Goal: Information Seeking & Learning: Learn about a topic

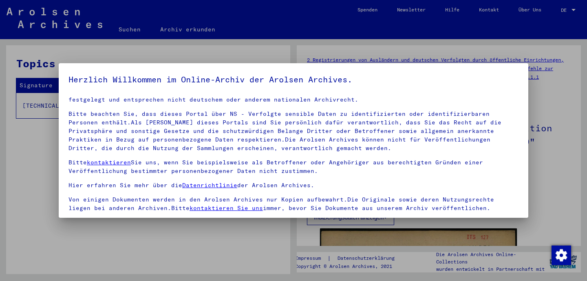
scroll to position [69, 0]
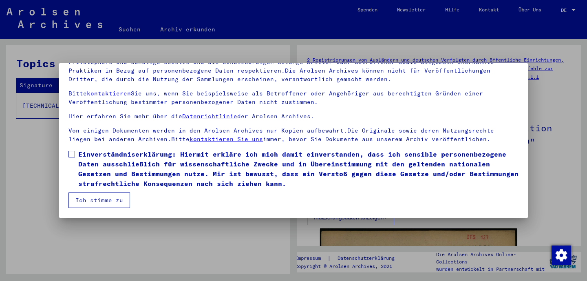
click at [71, 155] on span at bounding box center [72, 154] width 7 height 7
click at [89, 198] on button "Ich stimme zu" at bounding box center [100, 201] width 62 height 16
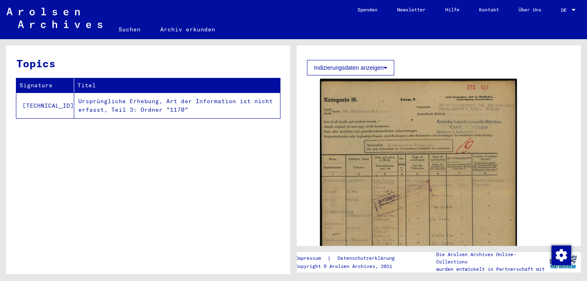
scroll to position [151, 0]
click at [391, 206] on img at bounding box center [418, 221] width 197 height 286
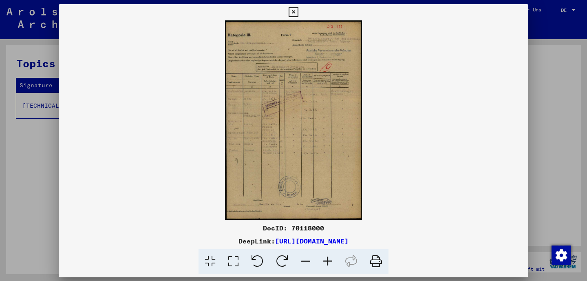
click at [391, 206] on img at bounding box center [294, 119] width 470 height 199
click at [286, 149] on img at bounding box center [294, 119] width 470 height 199
click at [330, 264] on icon at bounding box center [328, 261] width 22 height 25
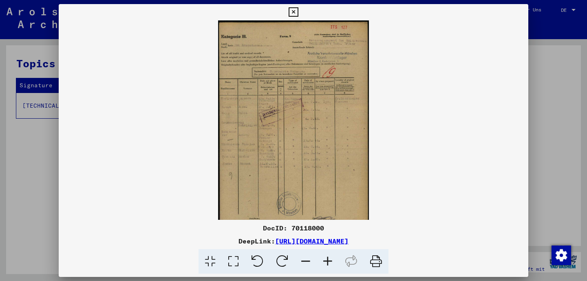
click at [330, 264] on icon at bounding box center [328, 261] width 22 height 25
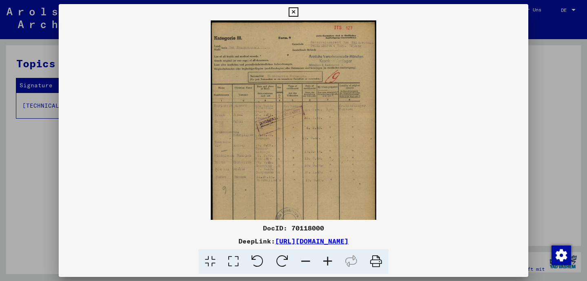
click at [330, 264] on icon at bounding box center [328, 261] width 22 height 25
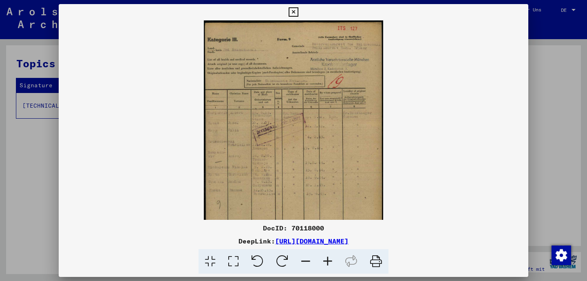
click at [330, 264] on icon at bounding box center [328, 261] width 22 height 25
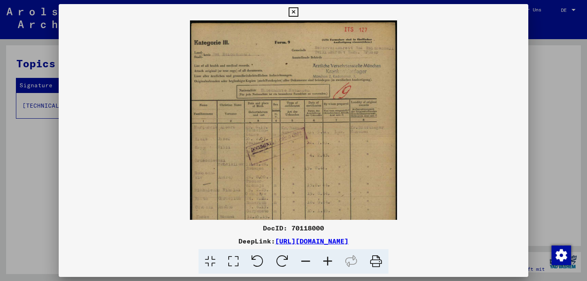
click at [330, 264] on icon at bounding box center [328, 261] width 22 height 25
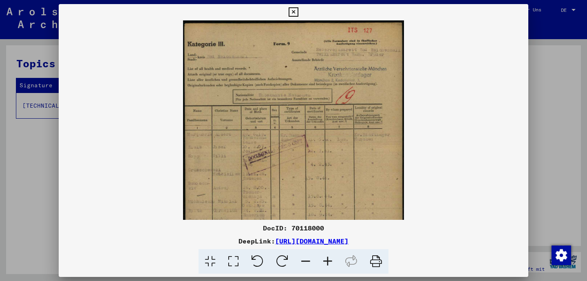
click at [330, 264] on icon at bounding box center [328, 261] width 22 height 25
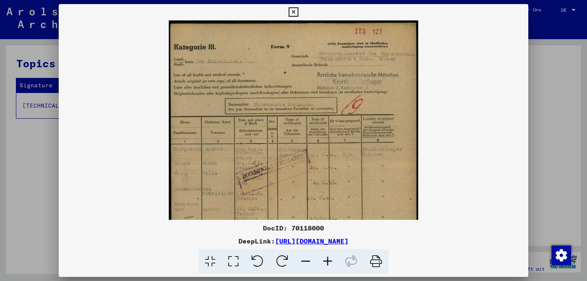
click at [330, 264] on icon at bounding box center [328, 261] width 22 height 25
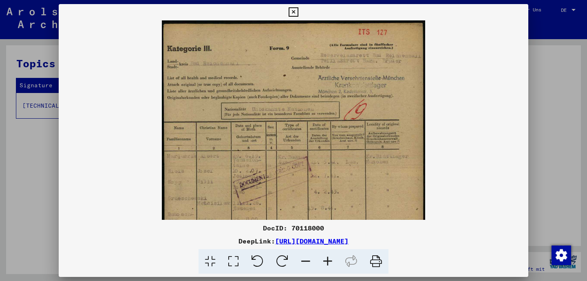
click at [330, 264] on icon at bounding box center [328, 261] width 22 height 25
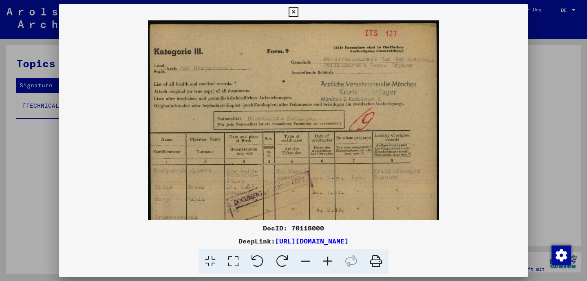
click at [330, 264] on icon at bounding box center [328, 261] width 22 height 25
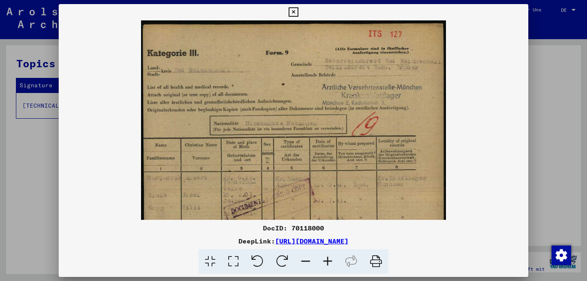
click at [330, 264] on icon at bounding box center [328, 261] width 22 height 25
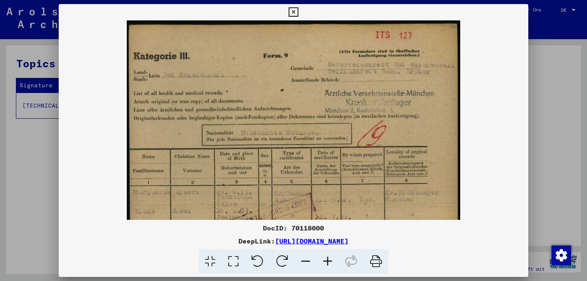
click at [330, 264] on icon at bounding box center [328, 261] width 22 height 25
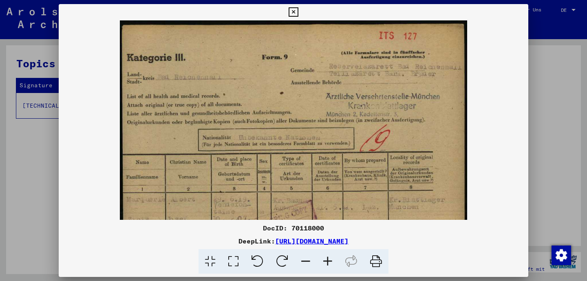
click at [330, 264] on icon at bounding box center [328, 261] width 22 height 25
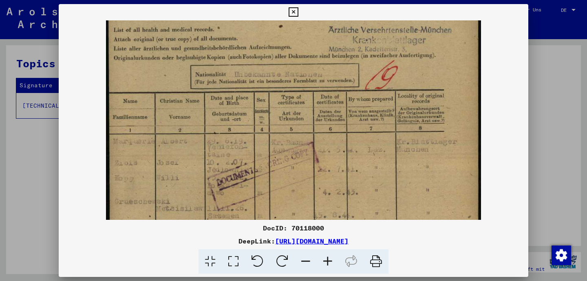
scroll to position [72, 0]
drag, startPoint x: 304, startPoint y: 192, endPoint x: 304, endPoint y: 131, distance: 60.8
click at [304, 131] on img at bounding box center [294, 221] width 376 height 546
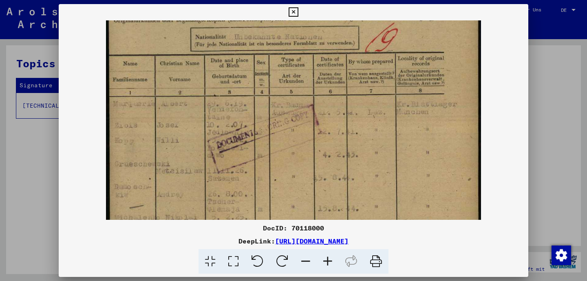
scroll to position [111, 0]
drag, startPoint x: 267, startPoint y: 167, endPoint x: 267, endPoint y: 128, distance: 38.3
click at [267, 128] on img at bounding box center [294, 183] width 376 height 546
click at [323, 260] on icon at bounding box center [328, 261] width 22 height 25
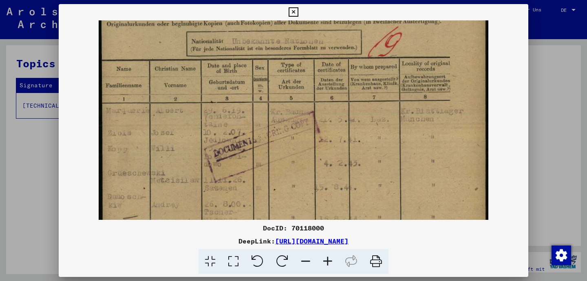
click at [323, 260] on icon at bounding box center [328, 261] width 22 height 25
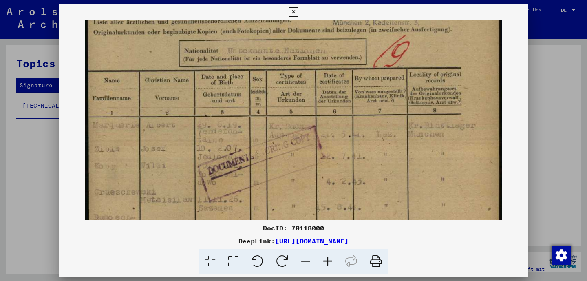
click at [323, 260] on icon at bounding box center [328, 261] width 22 height 25
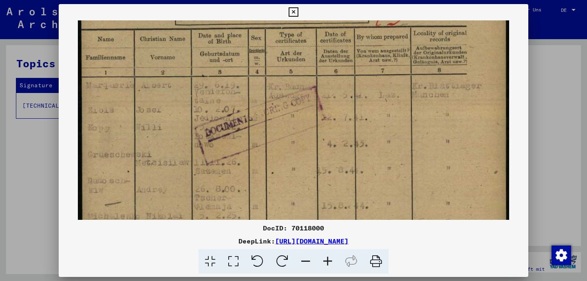
scroll to position [171, 0]
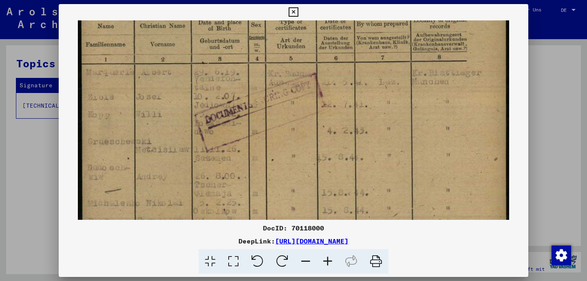
drag, startPoint x: 270, startPoint y: 177, endPoint x: 273, endPoint y: 117, distance: 60.1
click at [273, 117] on img at bounding box center [294, 164] width 432 height 628
click at [326, 258] on icon at bounding box center [328, 261] width 22 height 25
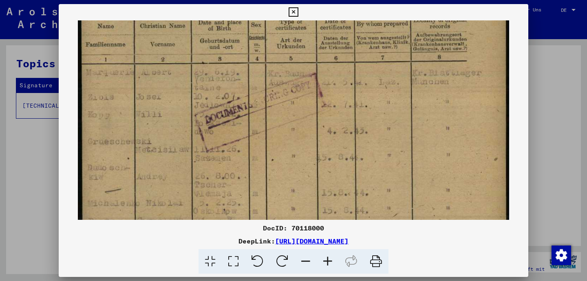
click at [326, 258] on icon at bounding box center [328, 261] width 22 height 25
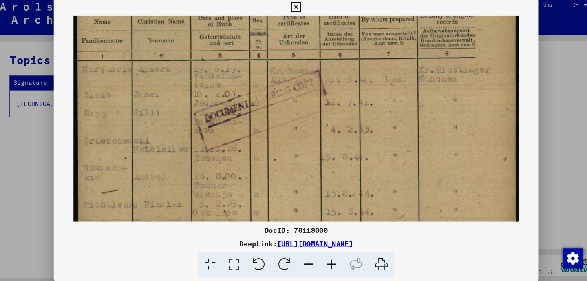
click at [211, 162] on img at bounding box center [294, 164] width 432 height 628
click at [298, 10] on icon at bounding box center [293, 12] width 9 height 10
